Goal: Communication & Community: Answer question/provide support

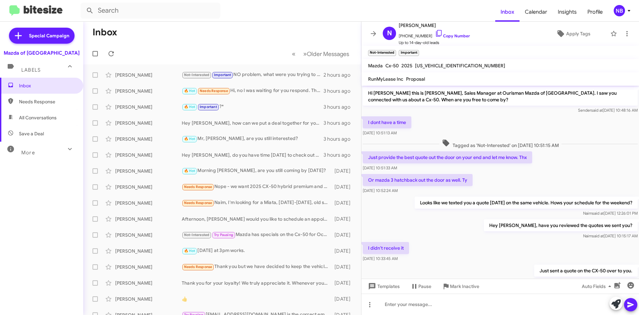
scroll to position [290, 0]
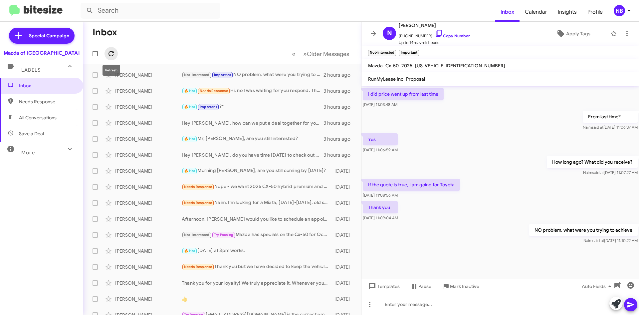
click at [115, 55] on icon at bounding box center [111, 54] width 8 height 8
click at [109, 55] on icon at bounding box center [111, 53] width 5 height 5
click at [113, 54] on icon at bounding box center [111, 54] width 8 height 8
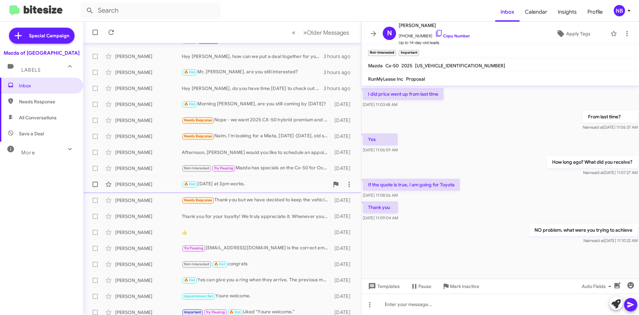
scroll to position [72, 0]
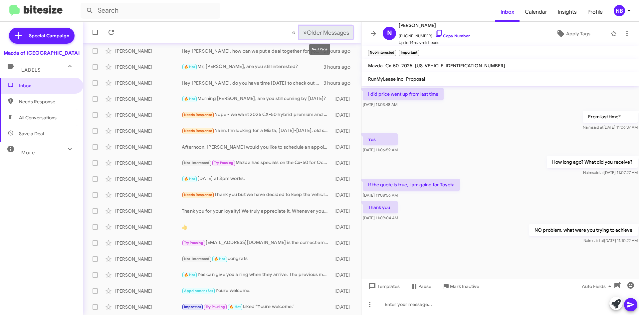
click at [317, 33] on span "Older Messages" at bounding box center [328, 32] width 42 height 7
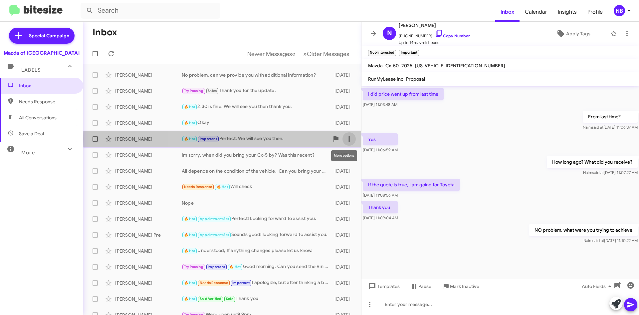
click at [349, 139] on icon at bounding box center [349, 138] width 1 height 5
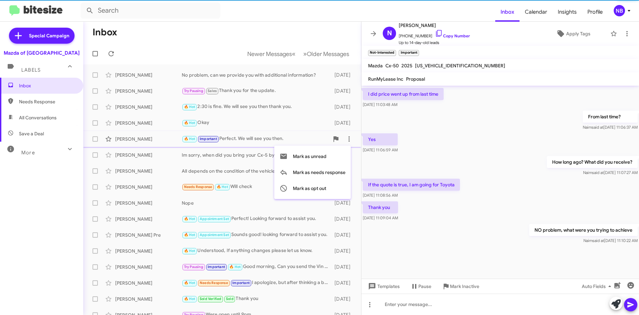
click at [121, 138] on div at bounding box center [319, 157] width 639 height 315
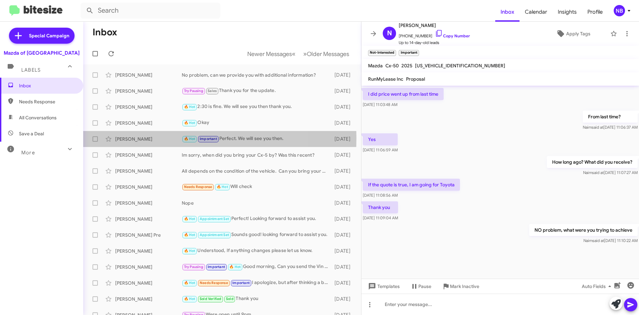
click at [121, 138] on div "[PERSON_NAME]" at bounding box center [148, 139] width 67 height 7
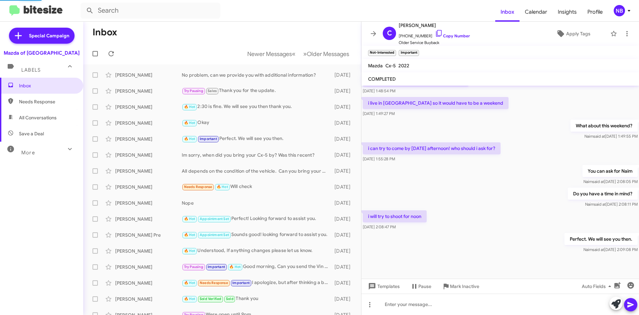
scroll to position [280, 0]
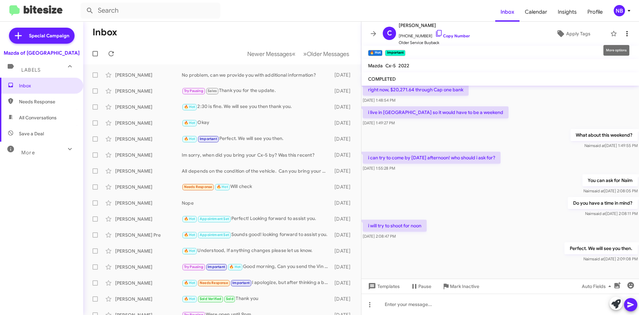
click at [623, 33] on icon at bounding box center [627, 34] width 8 height 8
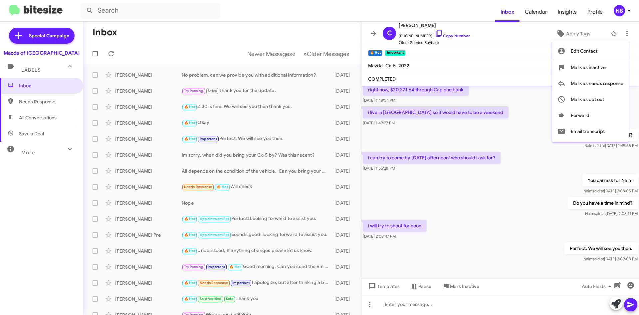
click at [457, 61] on div at bounding box center [319, 157] width 639 height 315
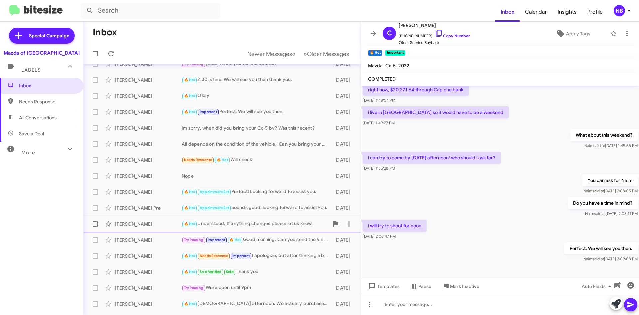
scroll to position [72, 0]
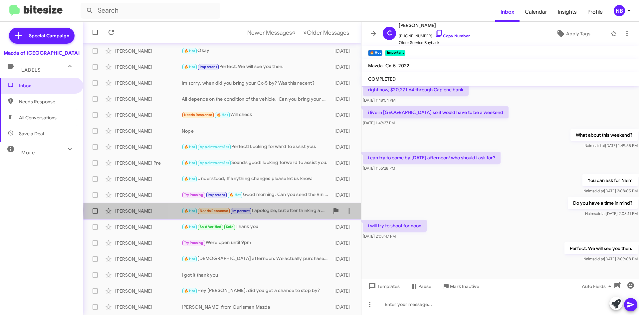
click at [291, 210] on div "🔥 Hot Needs Response Important I apologize, but after thinking a bit more about…" at bounding box center [256, 211] width 148 height 8
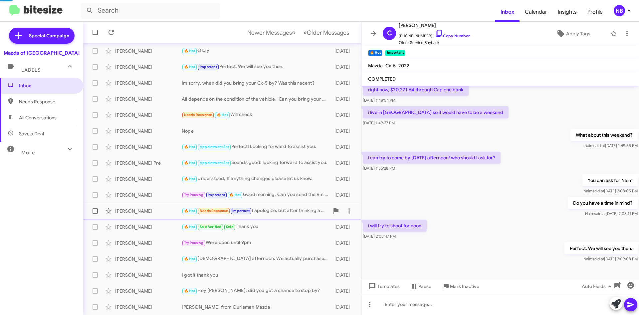
scroll to position [108, 0]
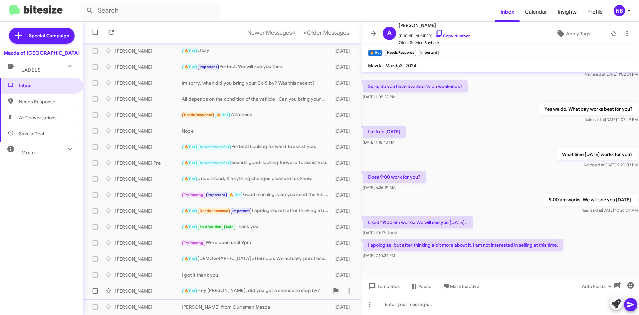
click at [264, 289] on div "🔥 Hot Hey [PERSON_NAME], did you get a chance to stop by?" at bounding box center [256, 291] width 148 height 8
